Goal: Navigation & Orientation: Find specific page/section

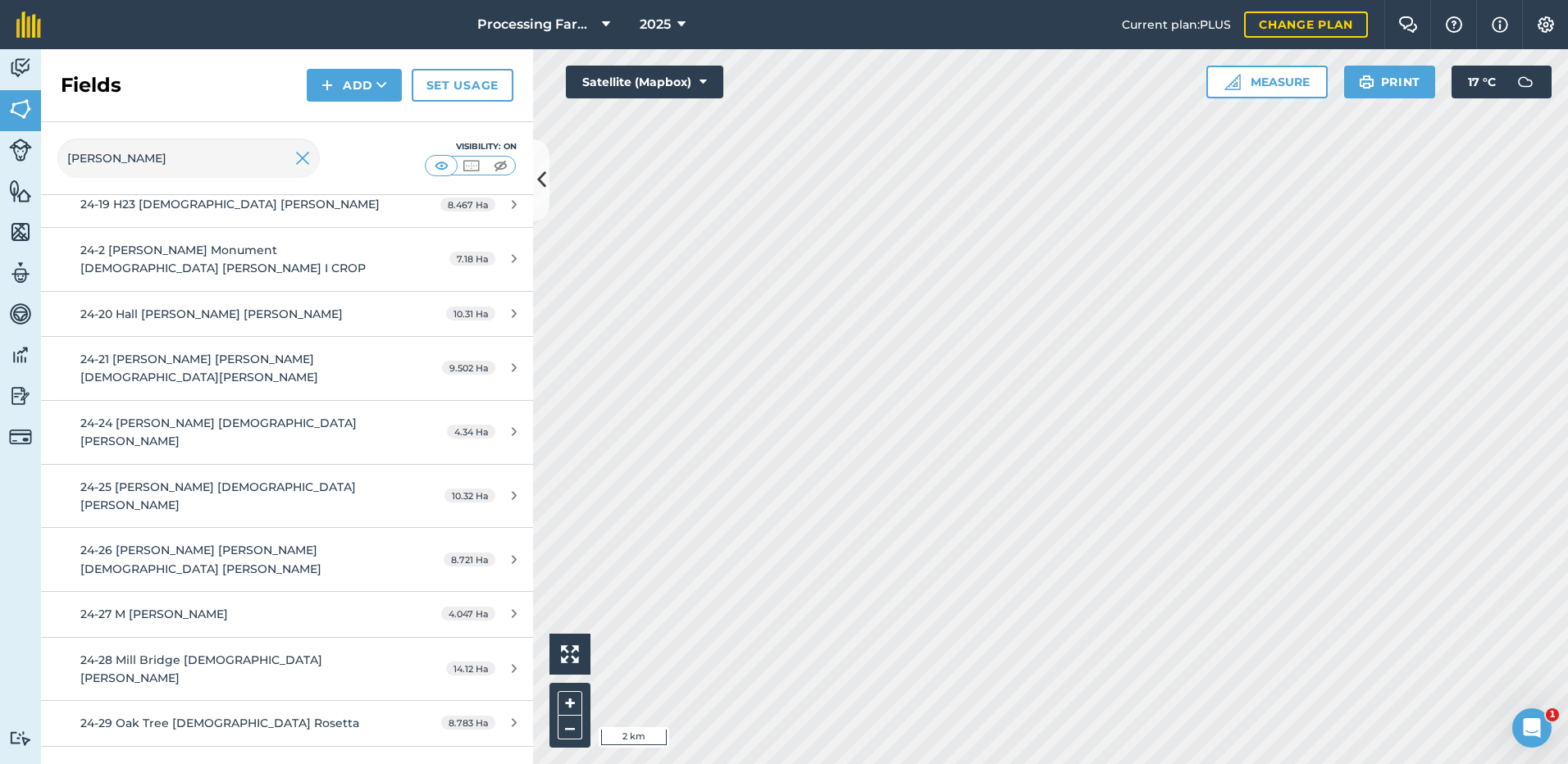
scroll to position [738, 0]
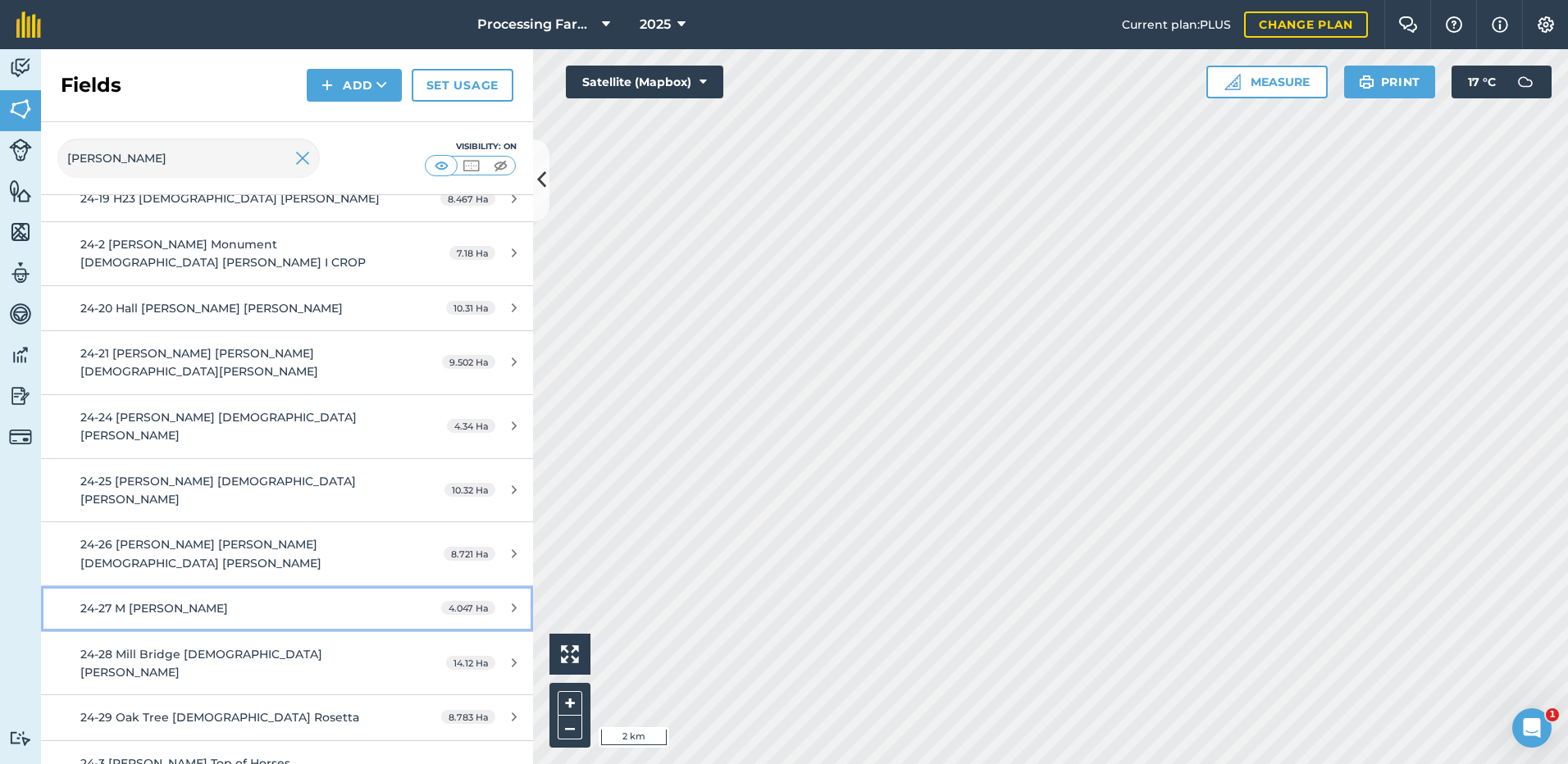
click at [150, 601] on span "24-27 M [PERSON_NAME]" at bounding box center [155, 609] width 148 height 15
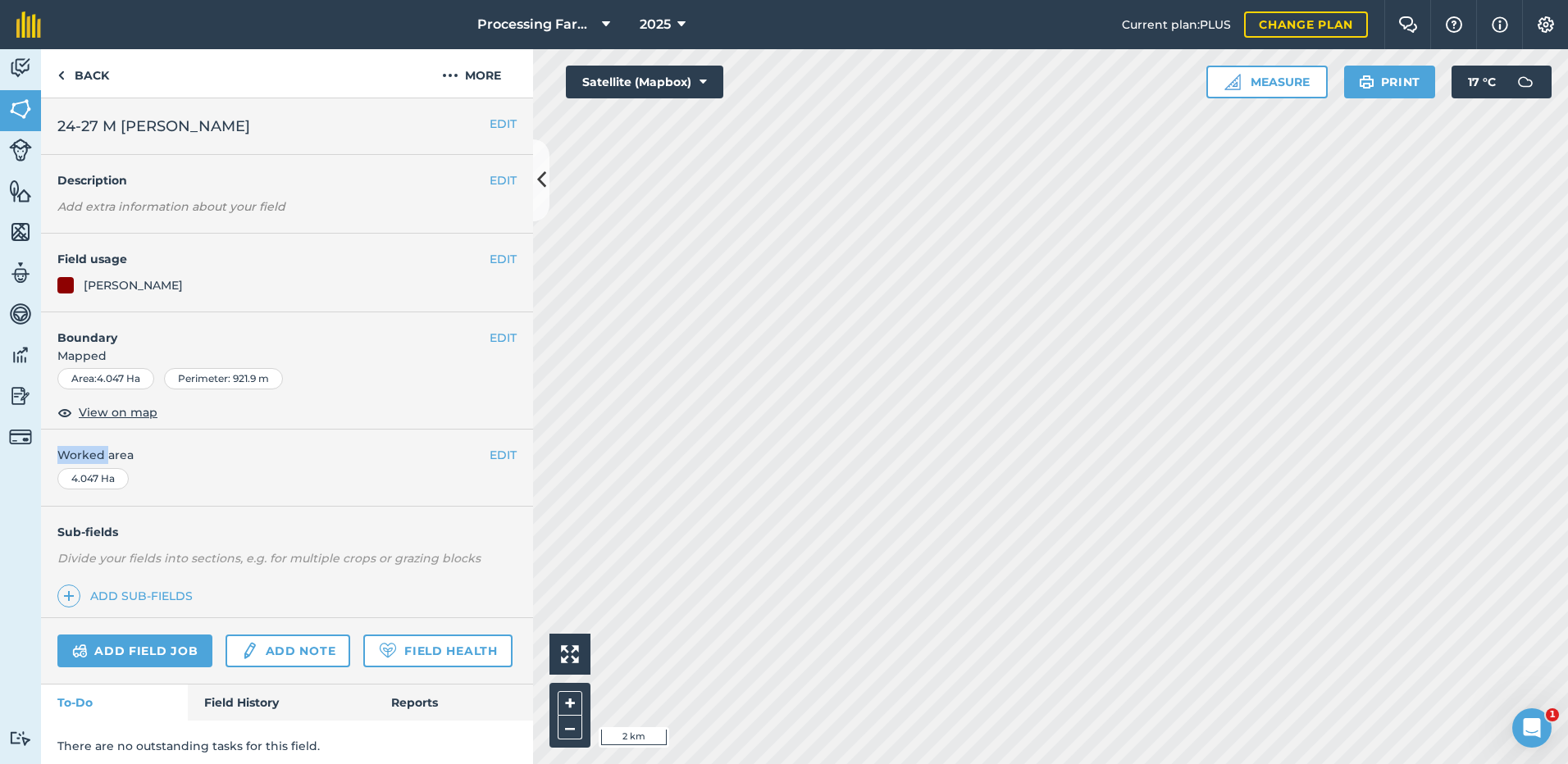
click at [150, 429] on div "EDIT Boundary Mapped Area : 4.047 Ha Perimeter : 921.9 m View on map" at bounding box center [287, 371] width 492 height 118
drag, startPoint x: 150, startPoint y: 429, endPoint x: 110, endPoint y: 417, distance: 41.8
click at [110, 417] on span "View on map" at bounding box center [118, 412] width 79 height 18
click at [82, 76] on link "Back" at bounding box center [83, 74] width 84 height 49
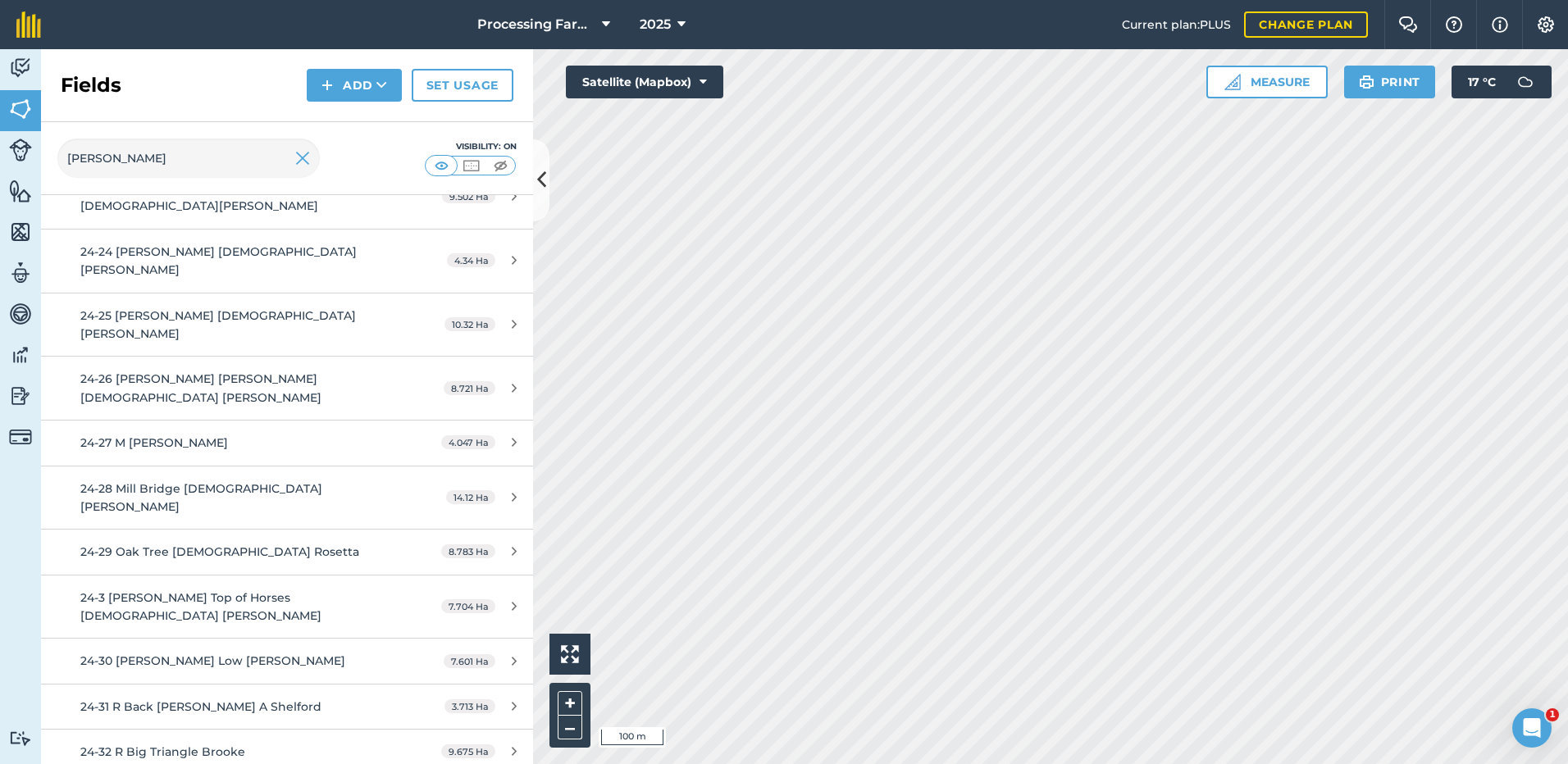
scroll to position [1065, 0]
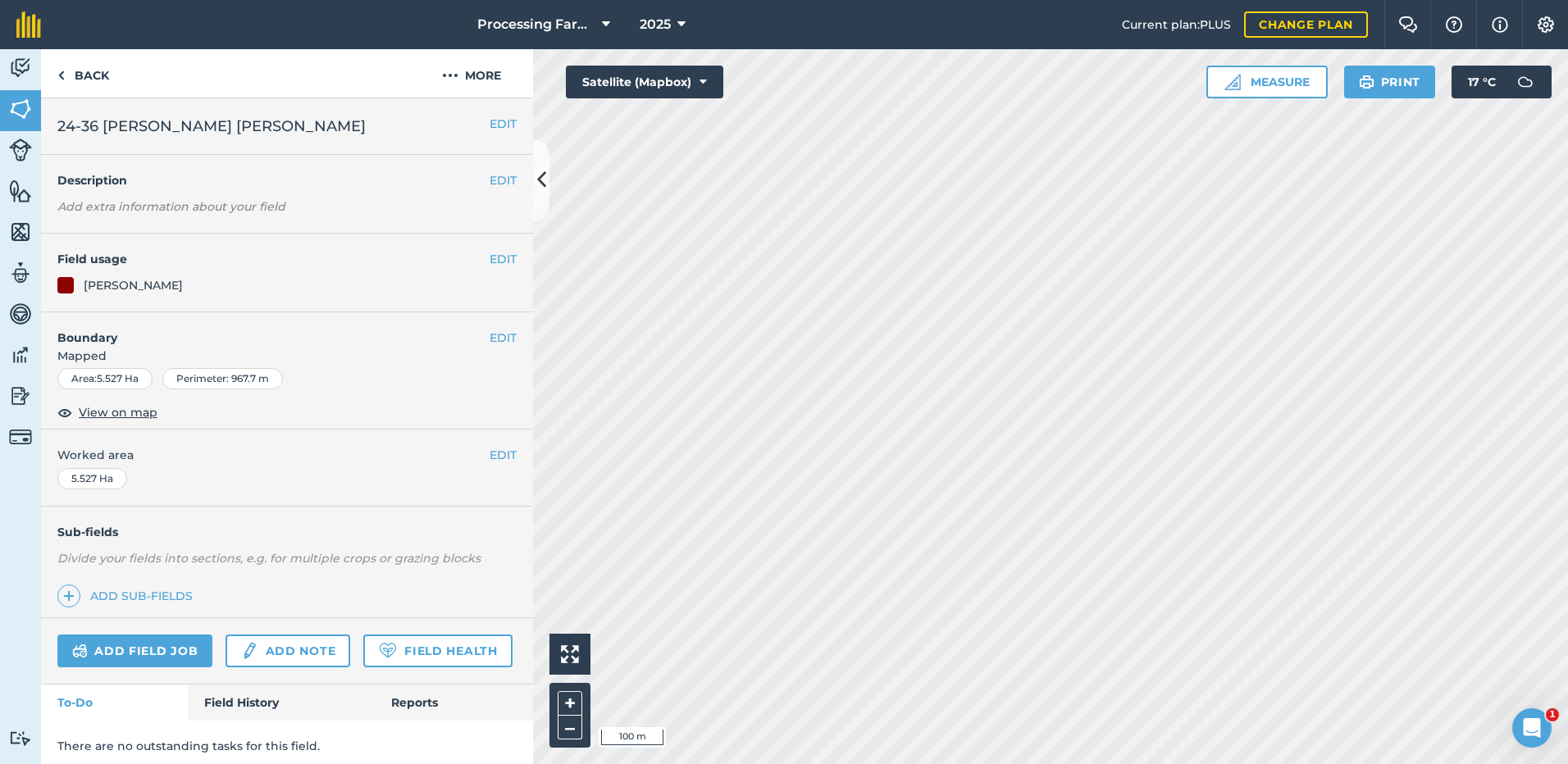
click at [130, 554] on em "Divide your fields into sections, e.g. for multiple crops or grazing blocks" at bounding box center [269, 558] width 423 height 15
click at [101, 416] on span "View on map" at bounding box center [118, 412] width 79 height 18
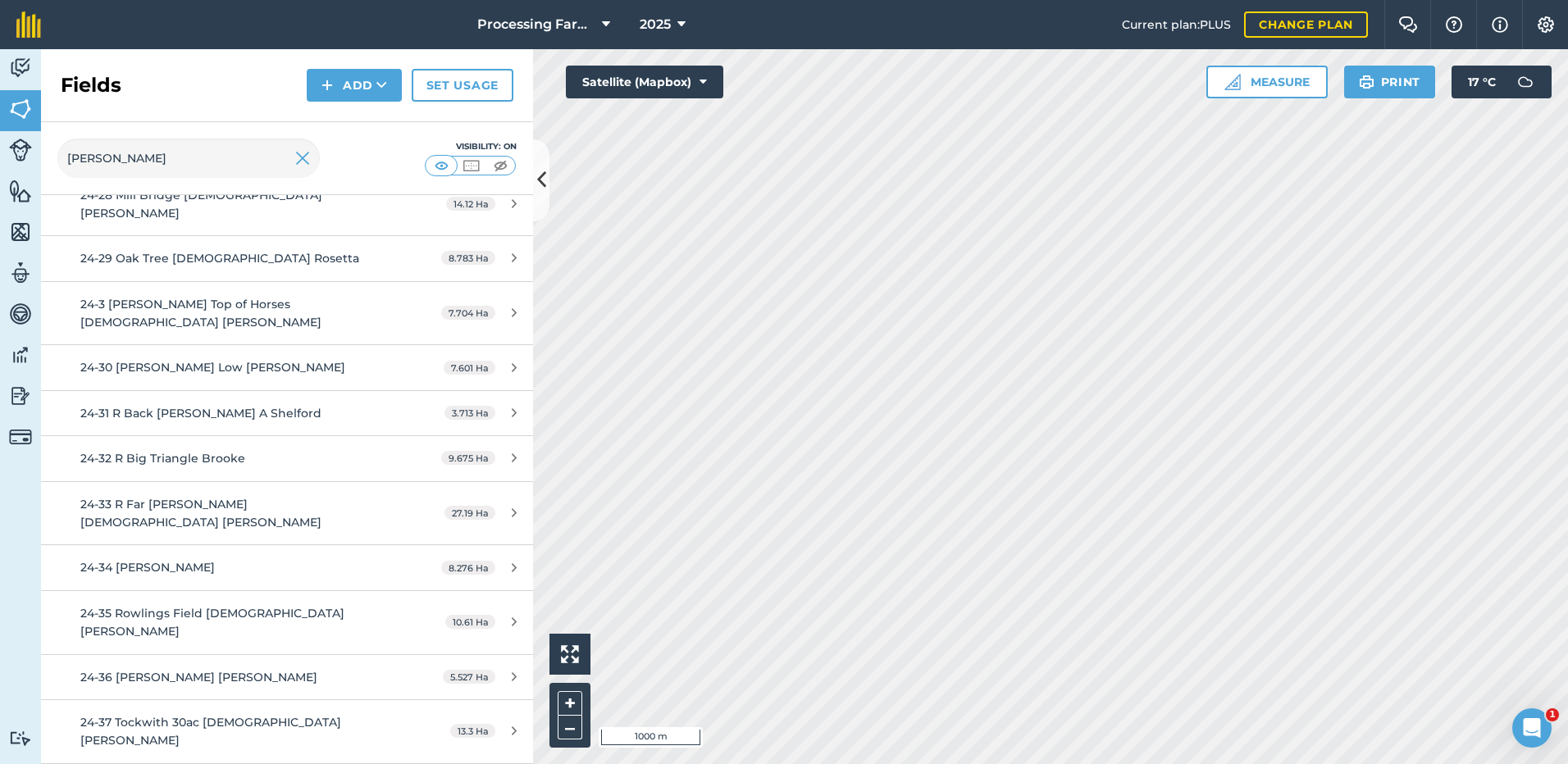
scroll to position [1284, 0]
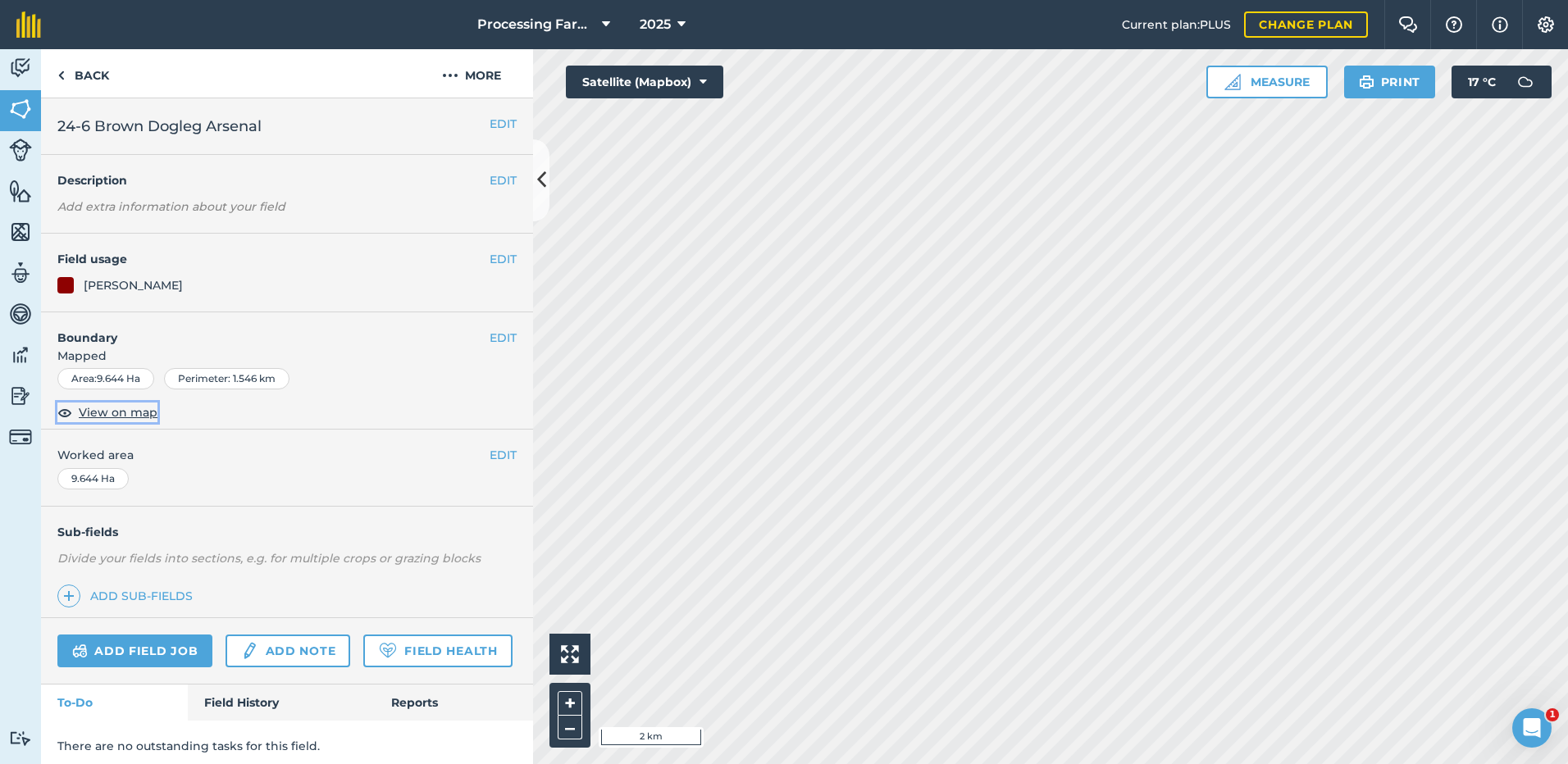
click at [122, 411] on span "View on map" at bounding box center [118, 412] width 79 height 18
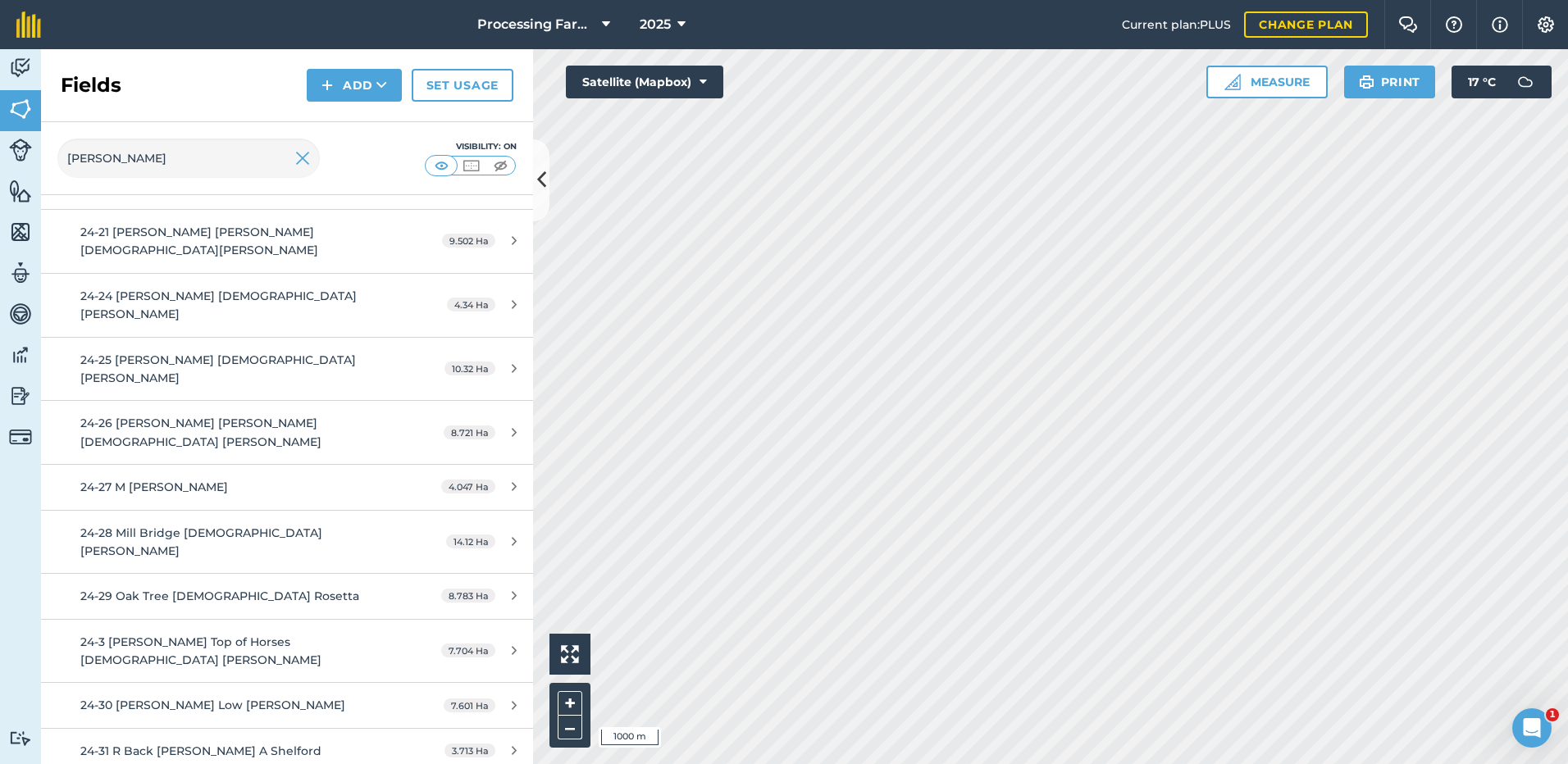
scroll to position [902, 0]
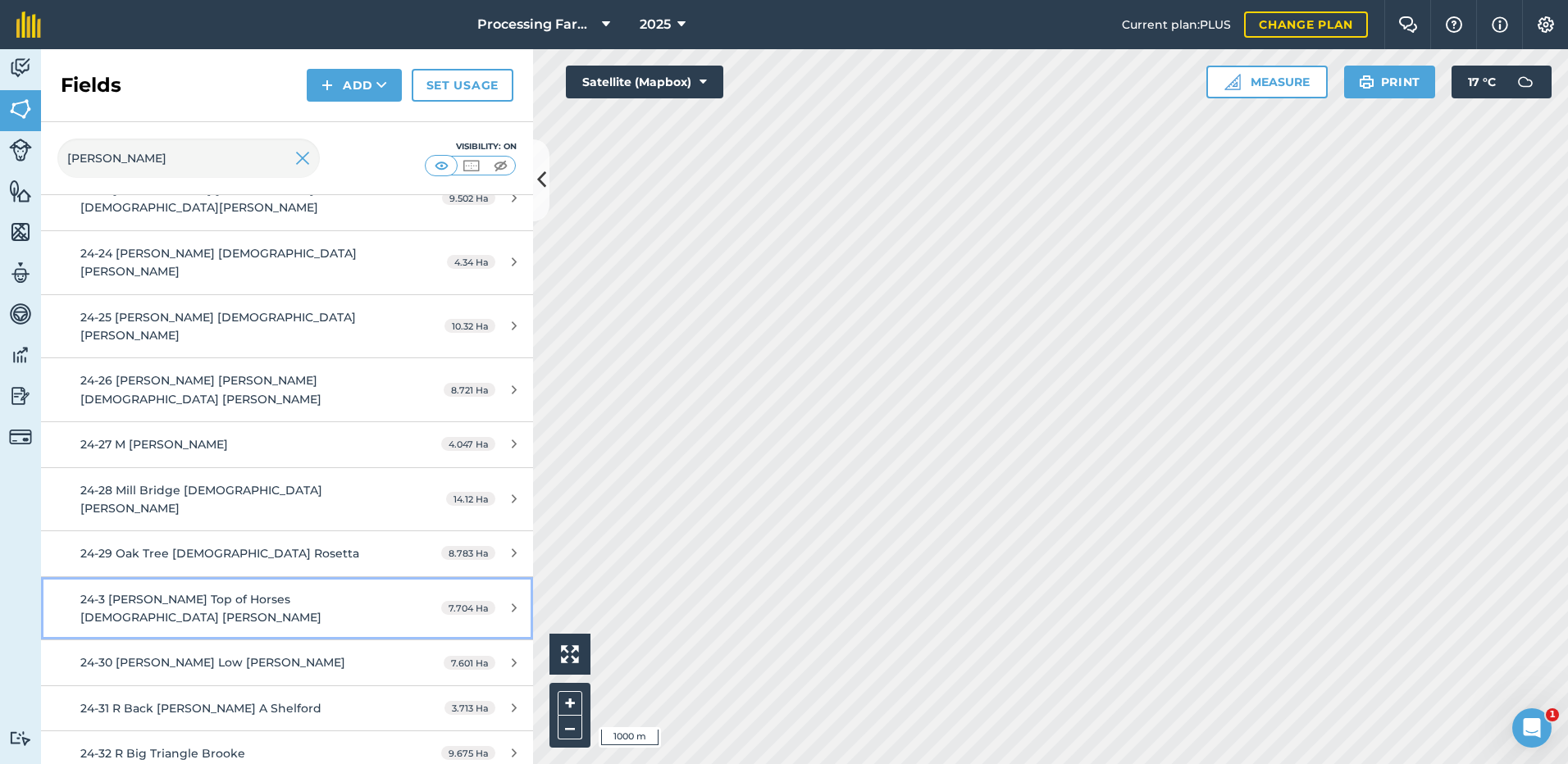
click at [175, 592] on span "24-3 [PERSON_NAME] Top of Horses [DEMOGRAPHIC_DATA] [PERSON_NAME]" at bounding box center [200, 608] width 241 height 33
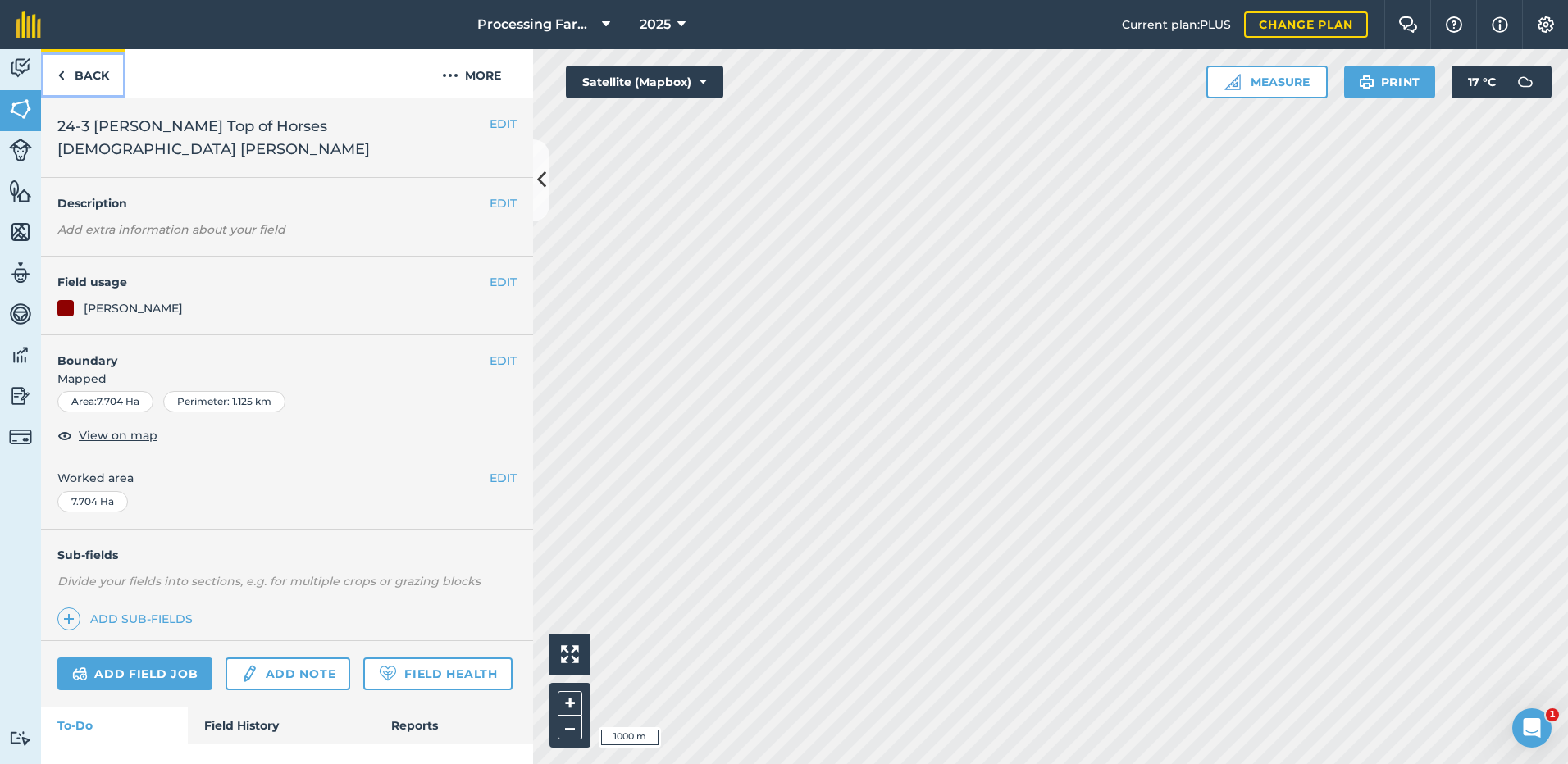
click at [63, 69] on img at bounding box center [61, 75] width 7 height 20
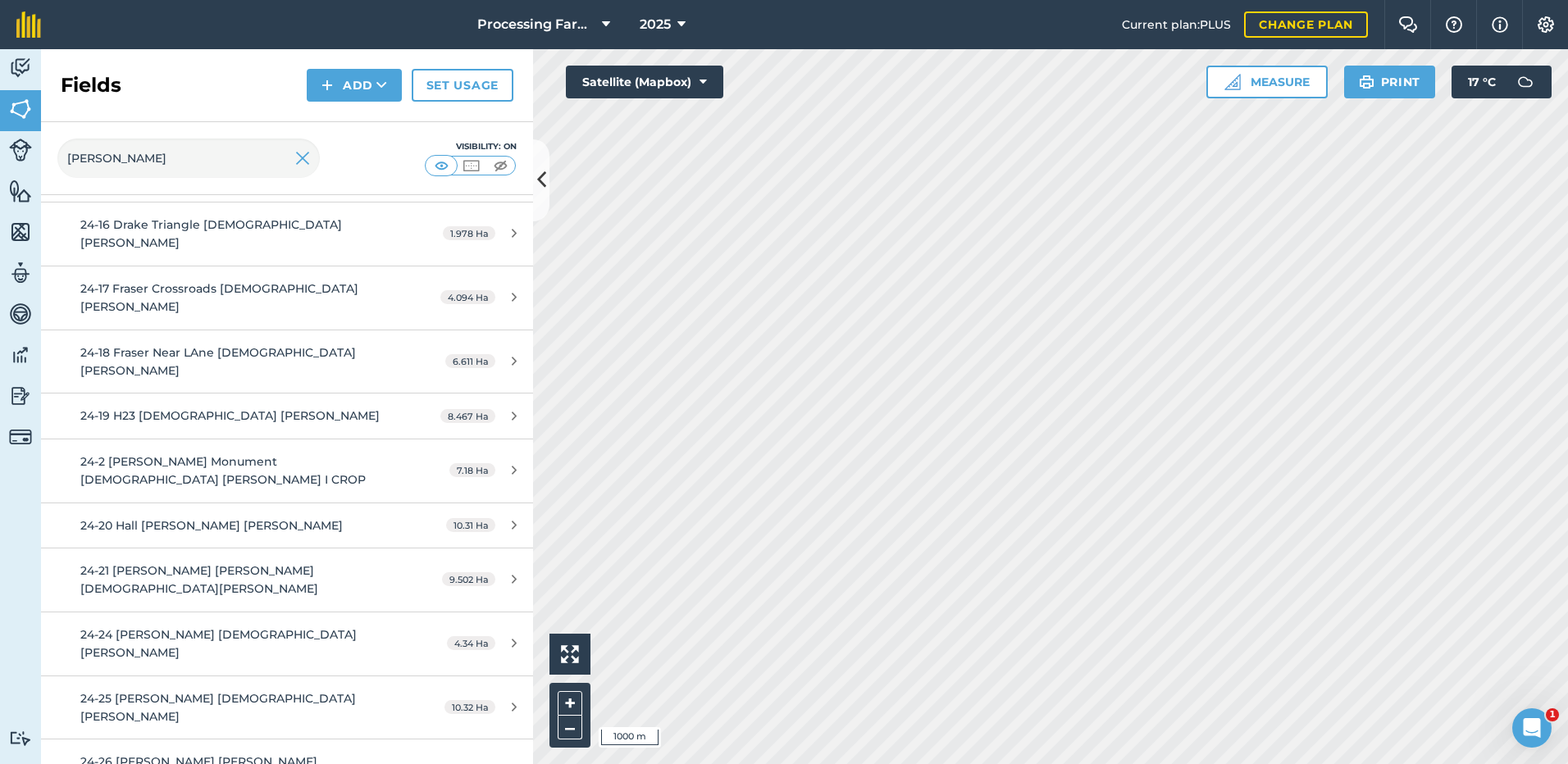
scroll to position [492, 0]
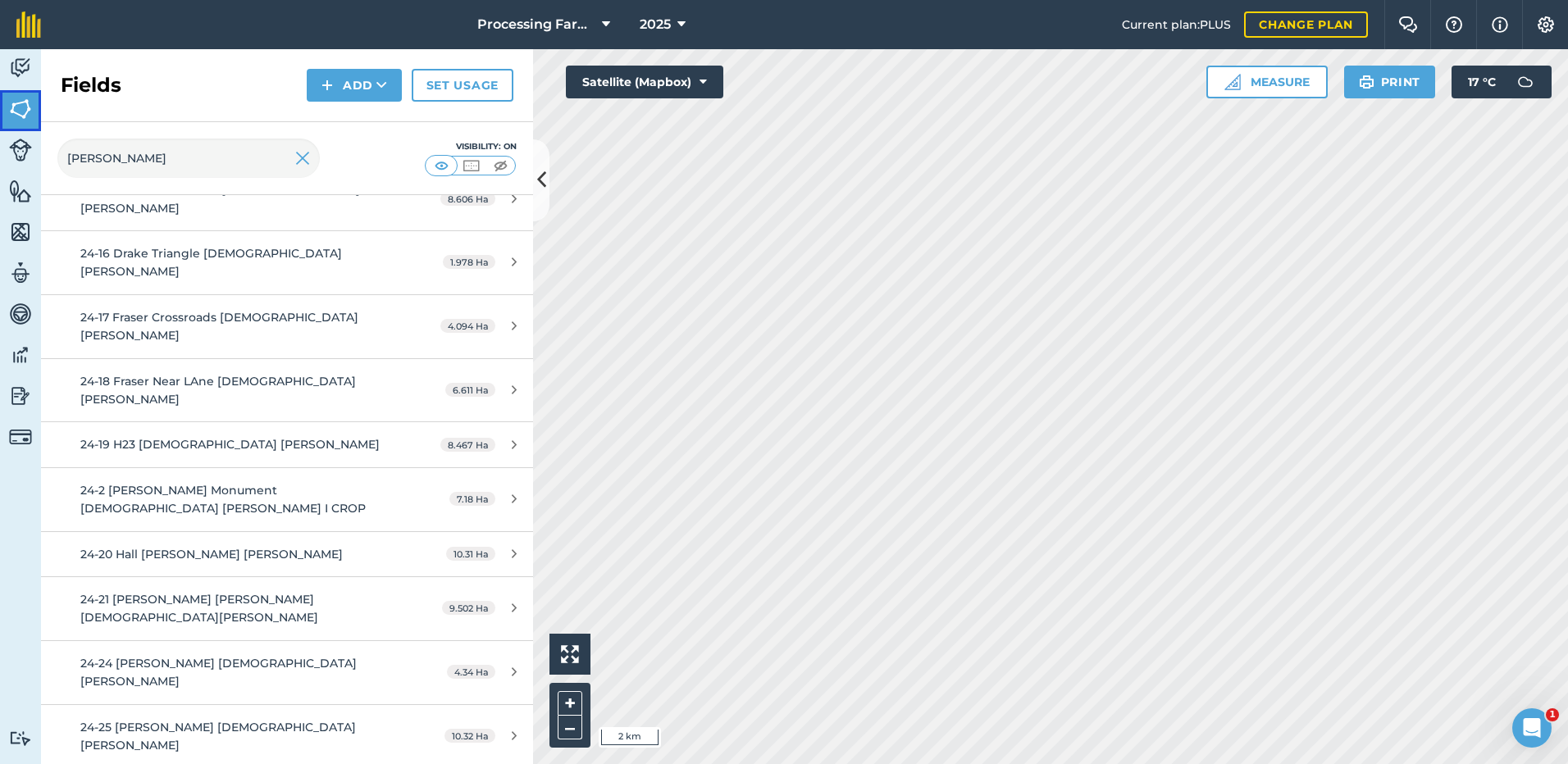
click at [17, 109] on img at bounding box center [21, 109] width 23 height 24
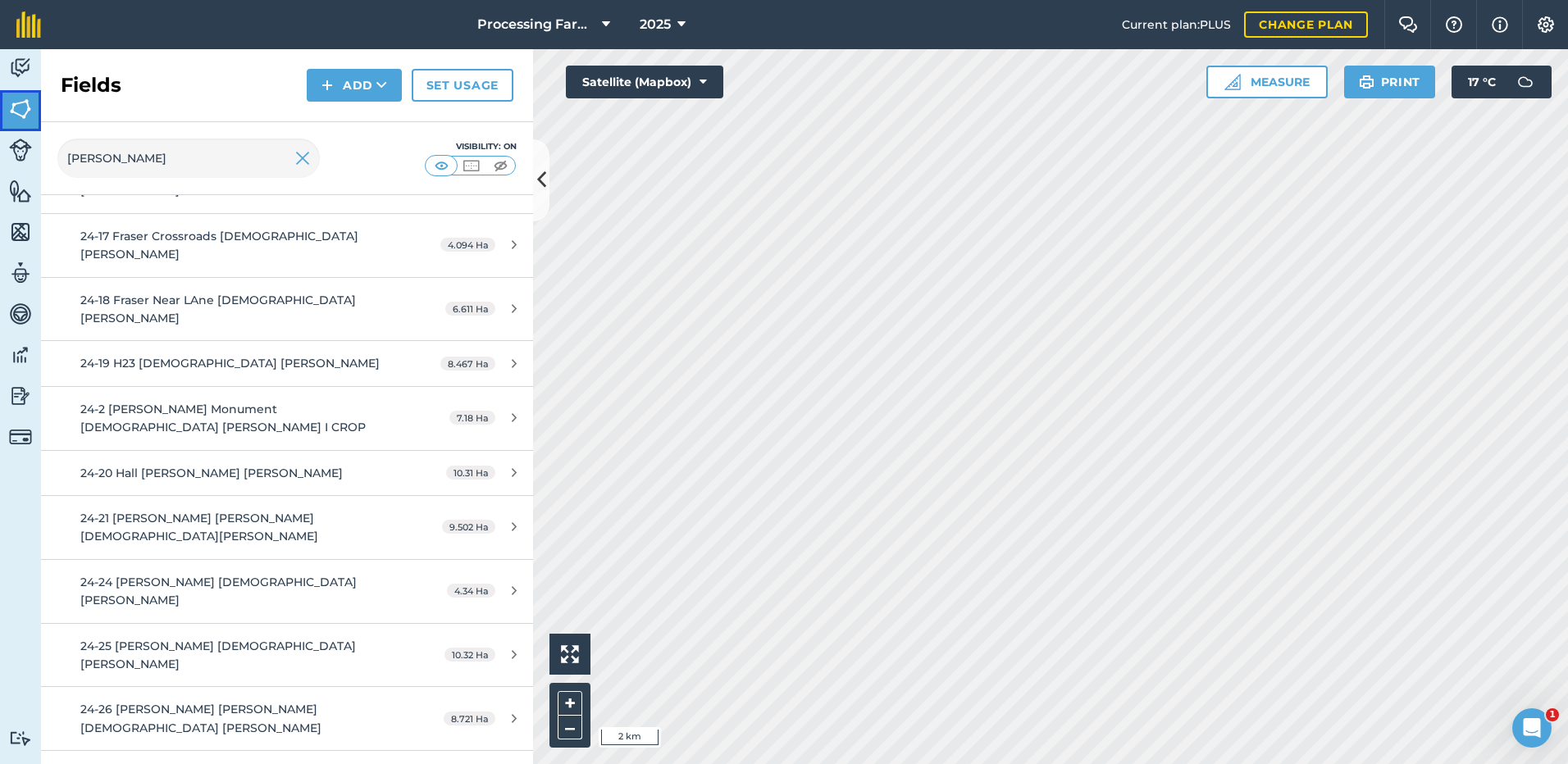
scroll to position [574, 0]
click at [155, 763] on span "24-27 M [PERSON_NAME]" at bounding box center [155, 772] width 148 height 15
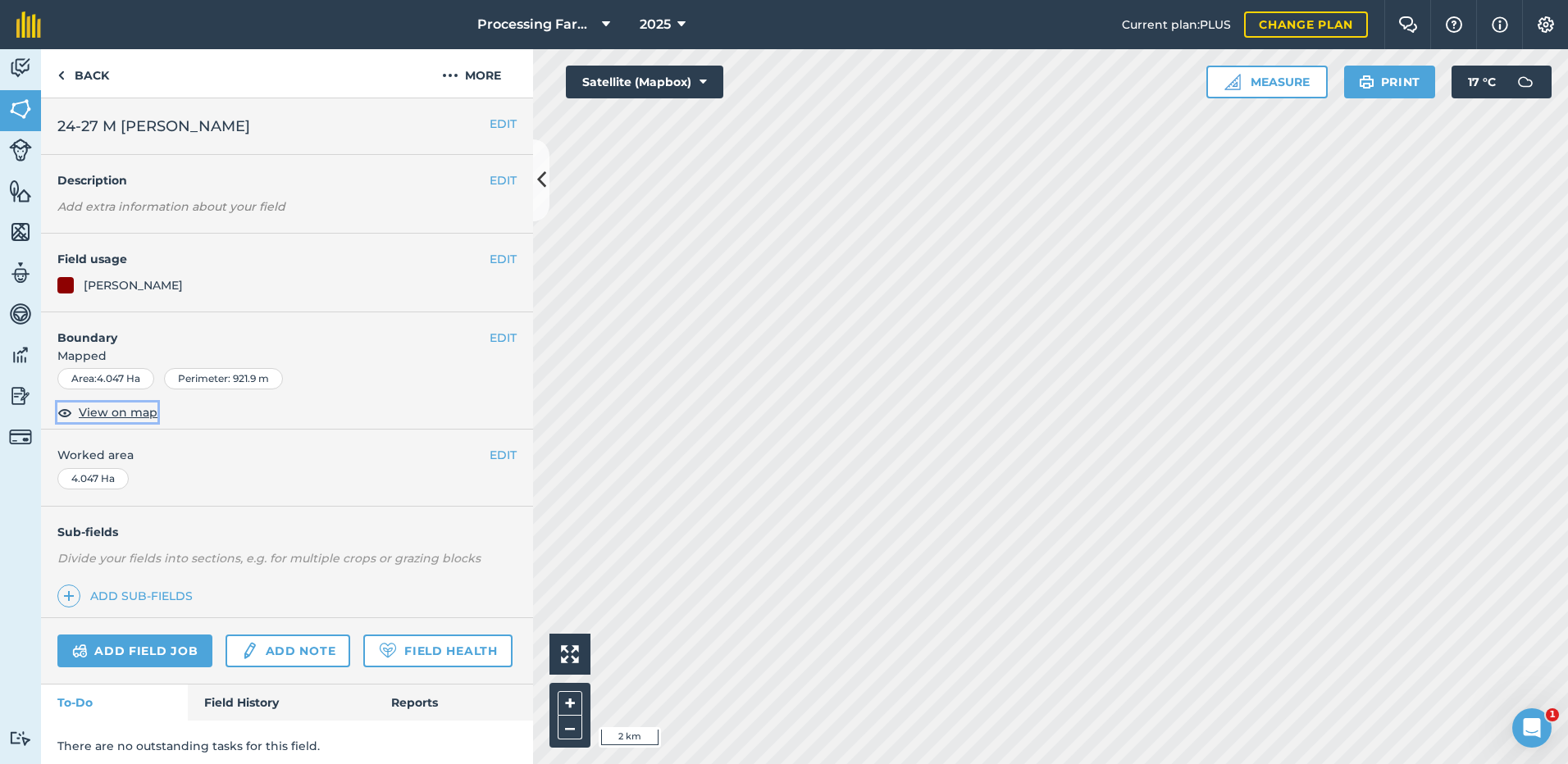
click at [102, 412] on span "View on map" at bounding box center [118, 412] width 79 height 18
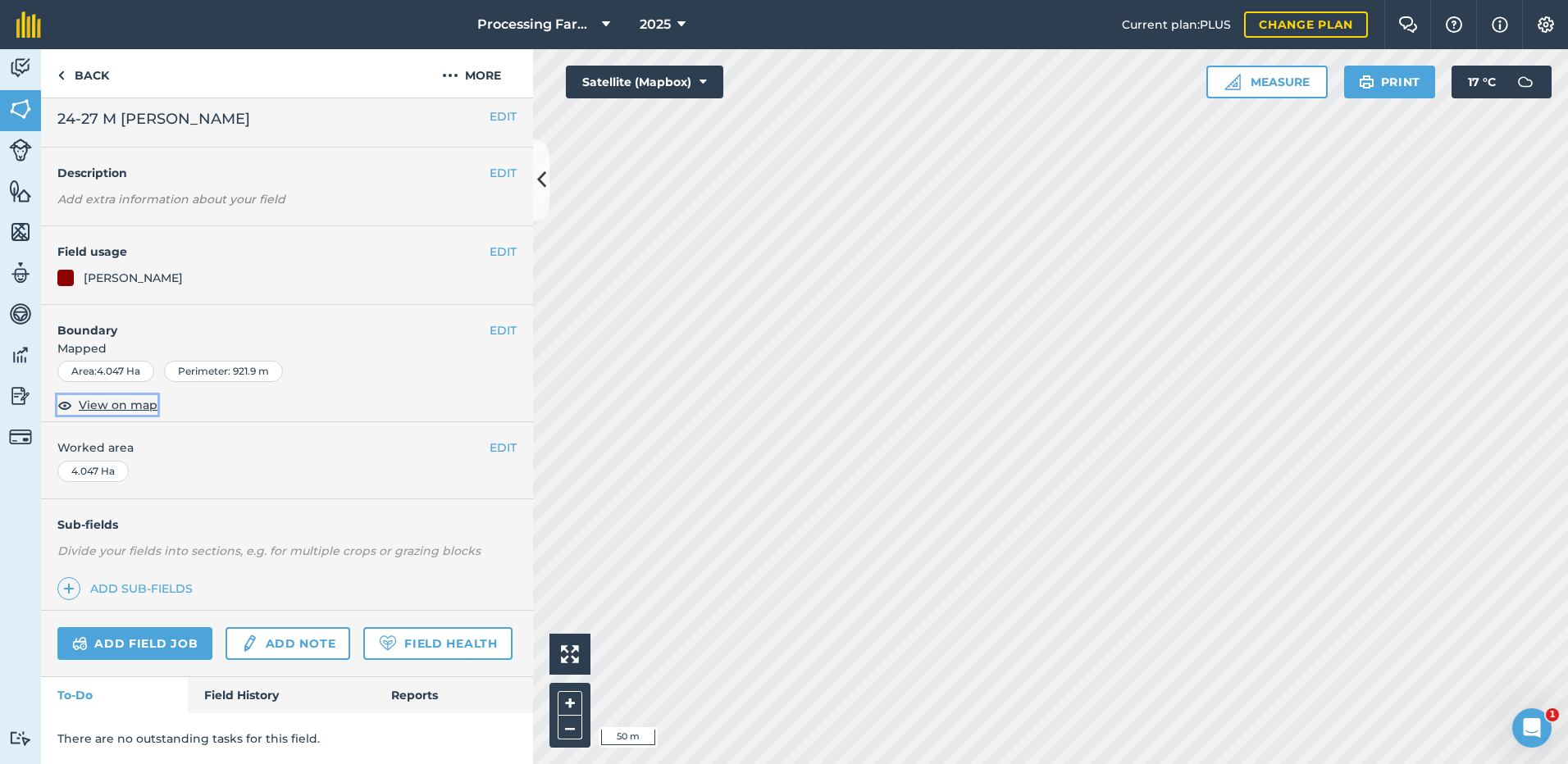
scroll to position [53, 0]
click at [237, 705] on link "Field History" at bounding box center [280, 695] width 186 height 37
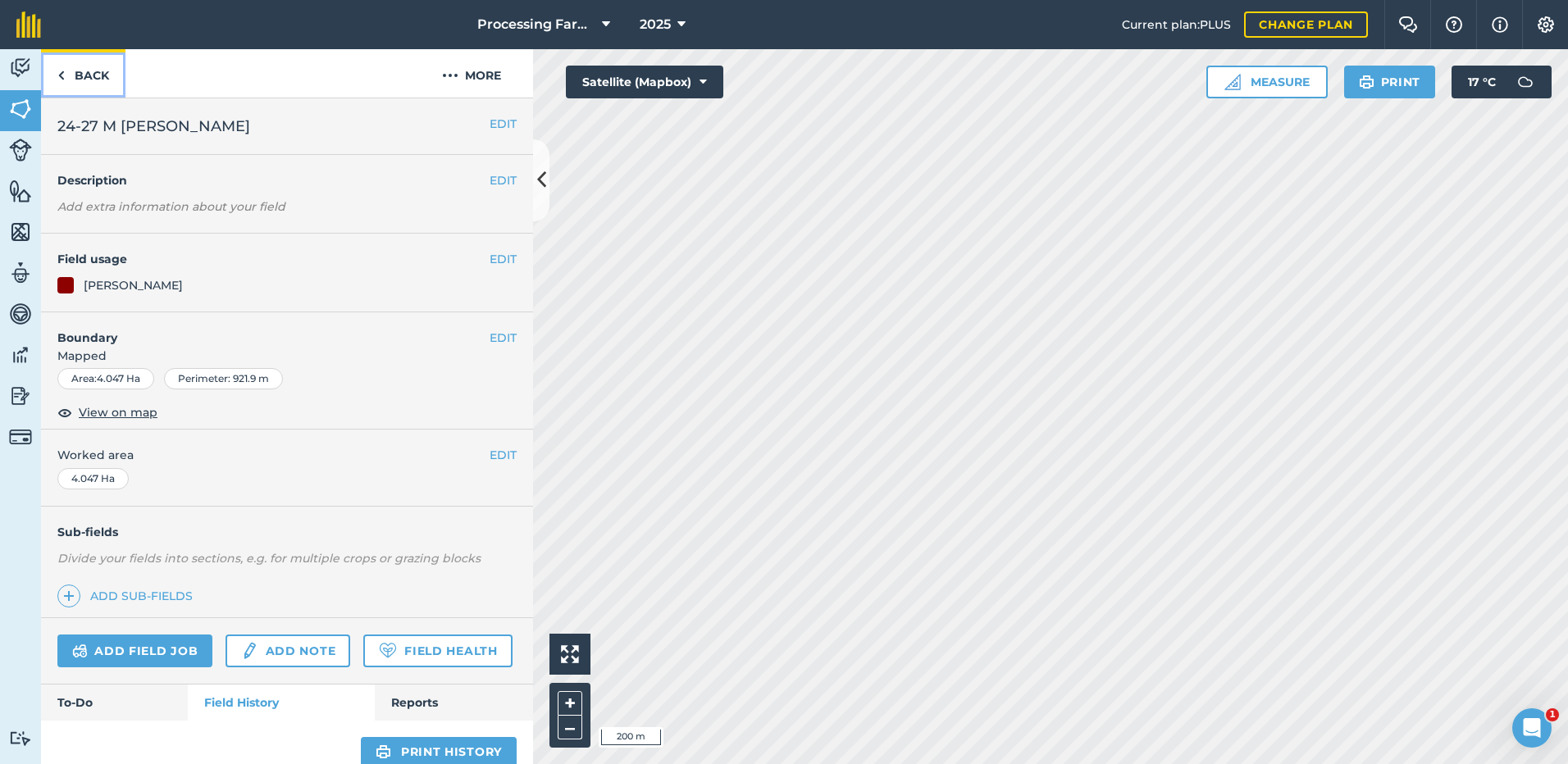
click at [66, 80] on link "Back" at bounding box center [83, 74] width 84 height 49
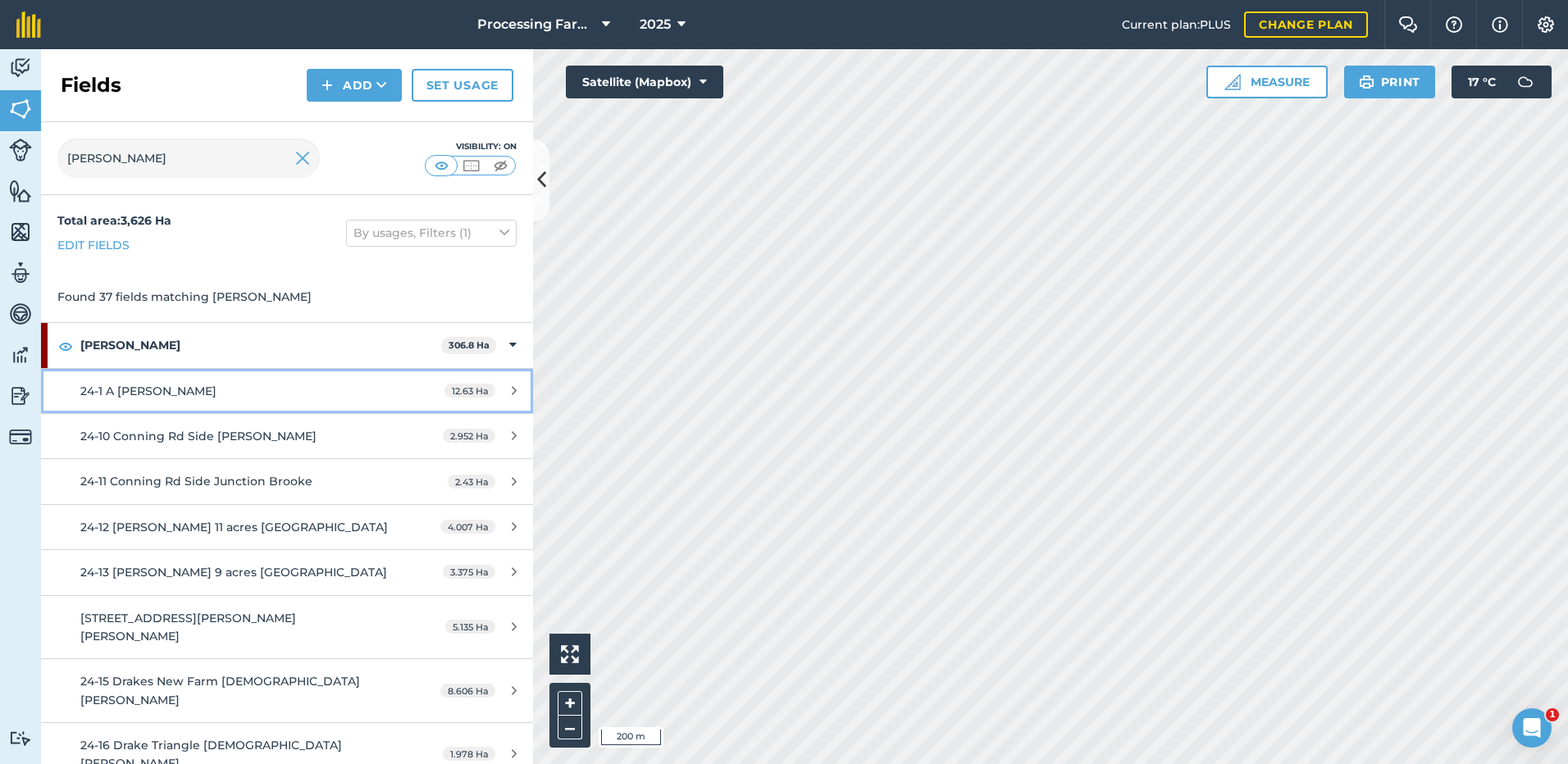
click at [147, 385] on span "24-1 A [PERSON_NAME]" at bounding box center [148, 391] width 136 height 15
